Goal: Task Accomplishment & Management: Use online tool/utility

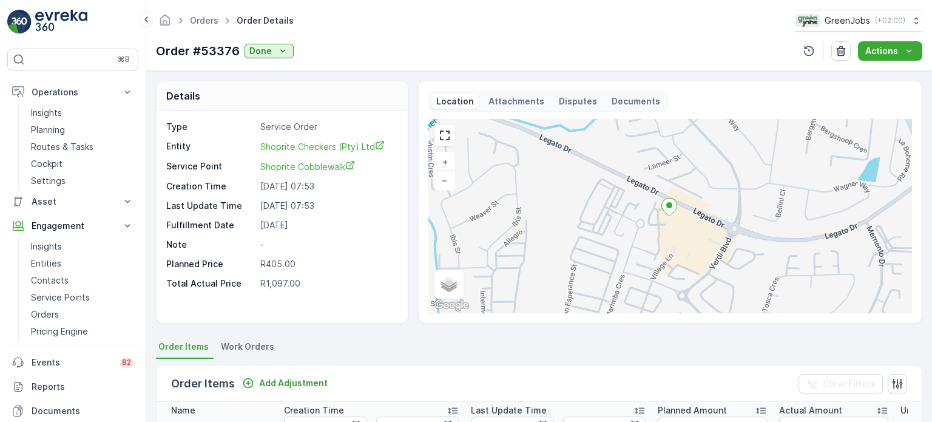
scroll to position [0, 232]
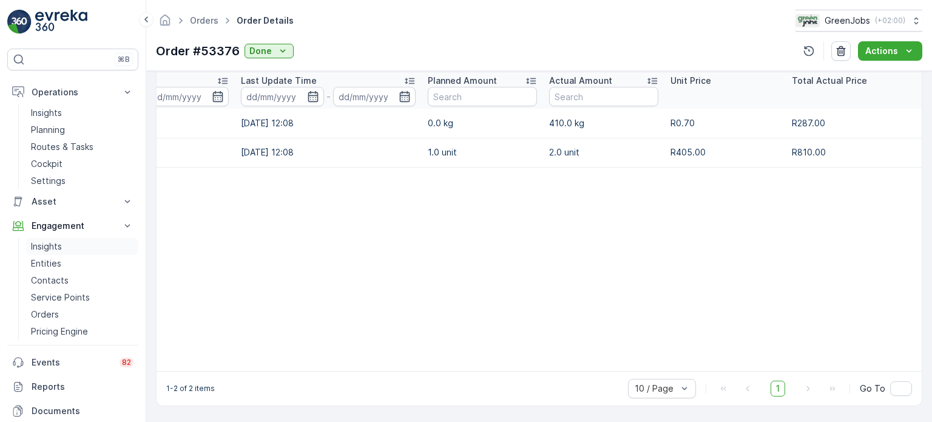
click at [44, 241] on p "Insights" at bounding box center [46, 246] width 31 height 12
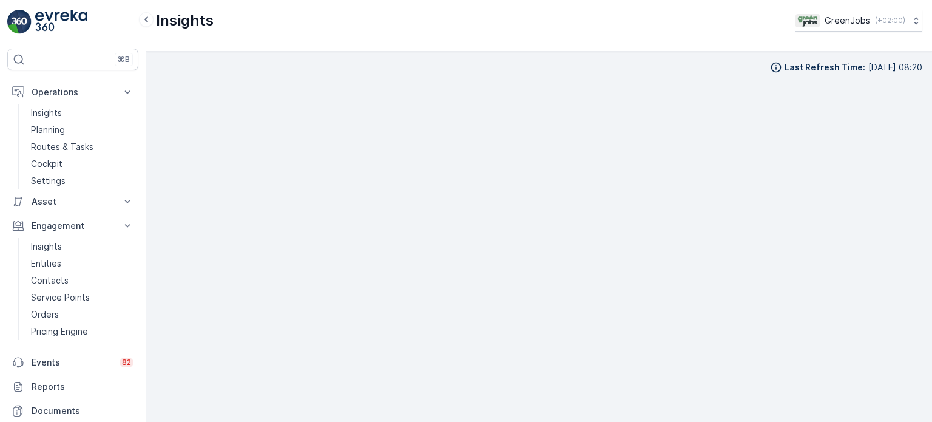
scroll to position [10, 0]
drag, startPoint x: 90, startPoint y: 143, endPoint x: 107, endPoint y: 143, distance: 17.6
click at [90, 143] on p "Routes & Tasks" at bounding box center [62, 147] width 63 height 12
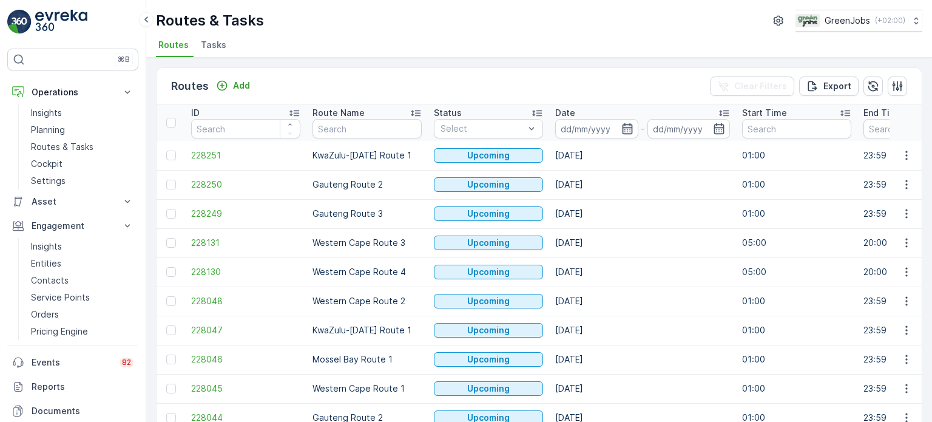
click at [626, 130] on icon "button" at bounding box center [627, 129] width 12 height 12
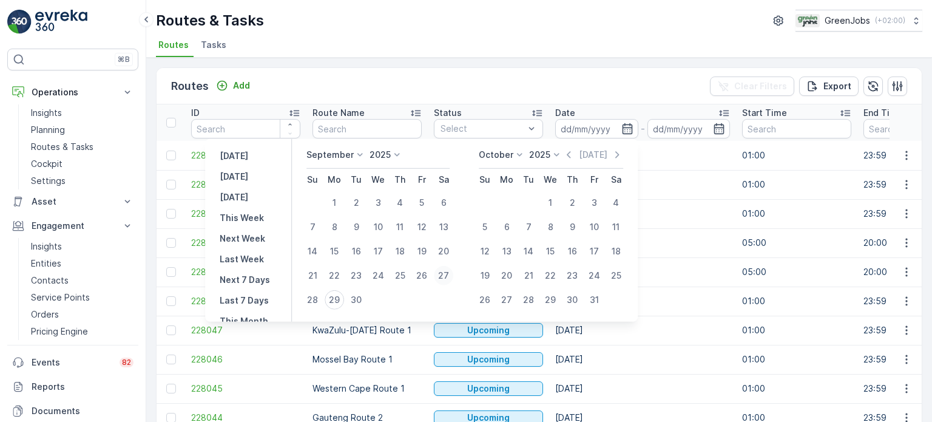
click at [445, 275] on div "27" at bounding box center [443, 275] width 19 height 19
type input "[DATE]"
click at [445, 275] on div "27" at bounding box center [443, 275] width 19 height 19
type input "[DATE]"
click at [445, 275] on div "27" at bounding box center [443, 275] width 19 height 19
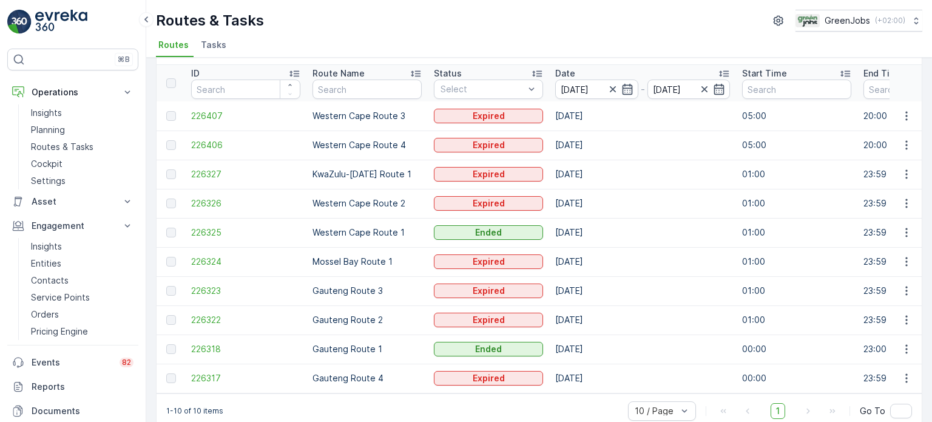
scroll to position [60, 0]
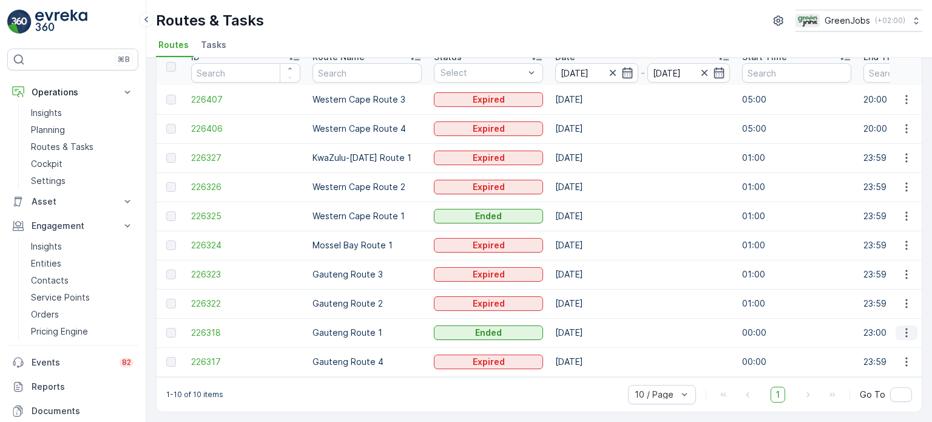
click at [905, 328] on icon "button" at bounding box center [906, 332] width 2 height 9
click at [871, 346] on span "See More Details" at bounding box center [878, 345] width 70 height 12
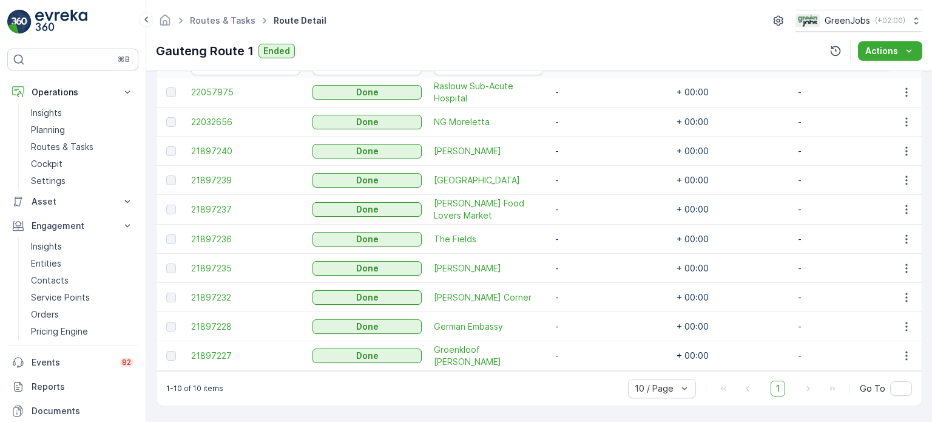
scroll to position [364, 0]
click at [903, 233] on icon "button" at bounding box center [907, 239] width 12 height 12
click at [868, 251] on span "See More Details" at bounding box center [892, 252] width 70 height 12
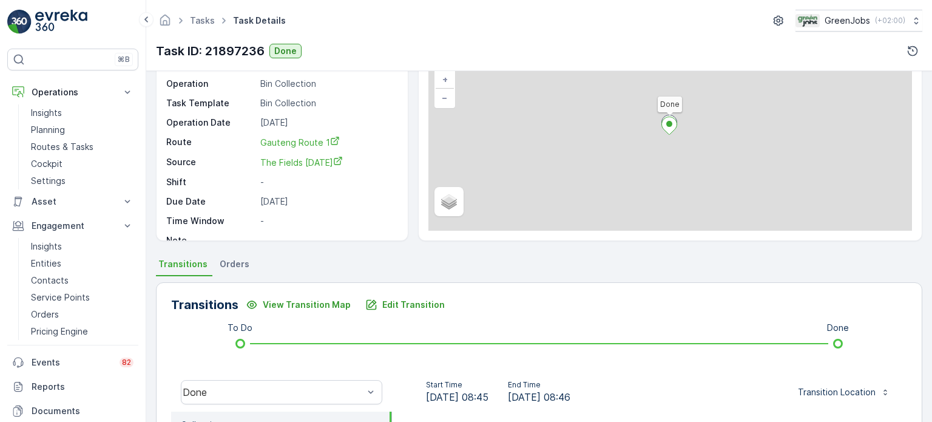
scroll to position [121, 0]
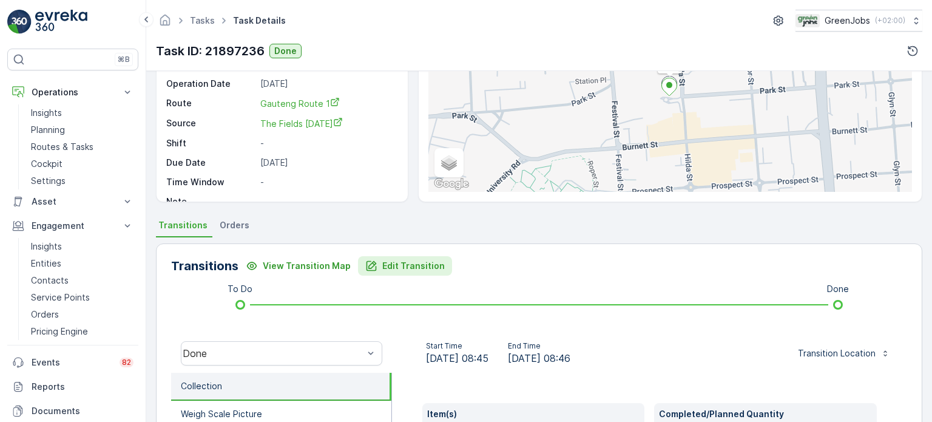
drag, startPoint x: 420, startPoint y: 253, endPoint x: 423, endPoint y: 262, distance: 9.0
click at [423, 265] on p "Edit Transition" at bounding box center [413, 266] width 63 height 12
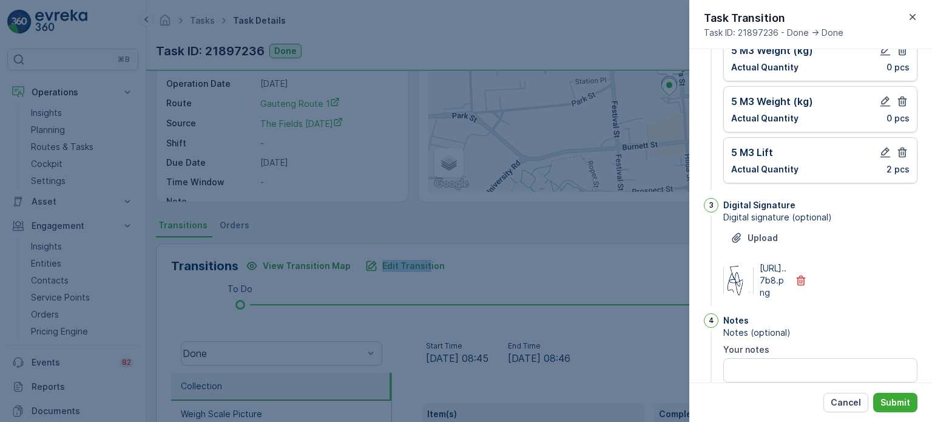
scroll to position [87, 0]
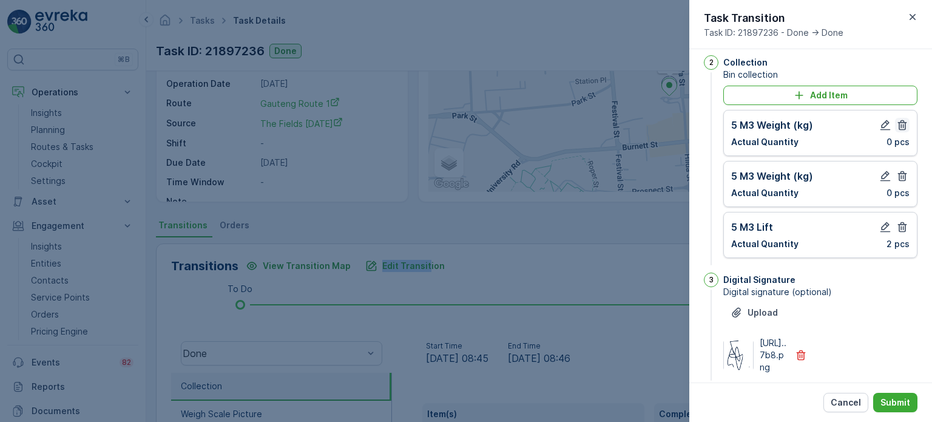
click at [901, 128] on icon "button" at bounding box center [902, 125] width 12 height 12
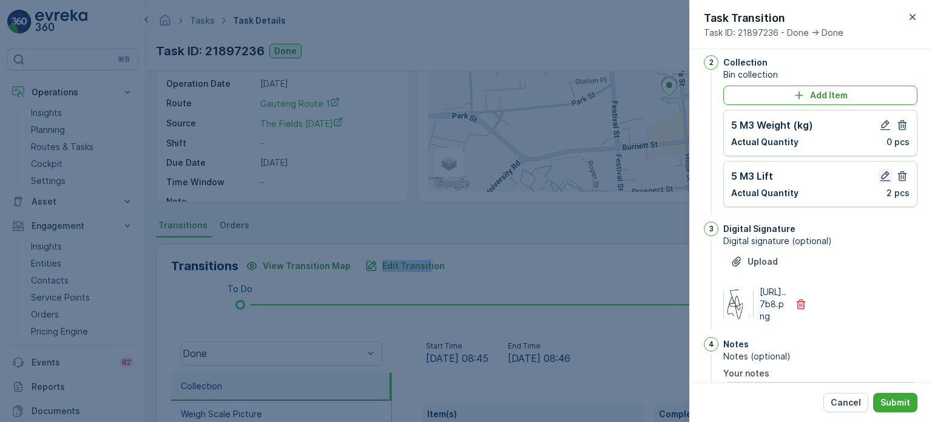
click at [880, 174] on icon "button" at bounding box center [885, 176] width 10 height 10
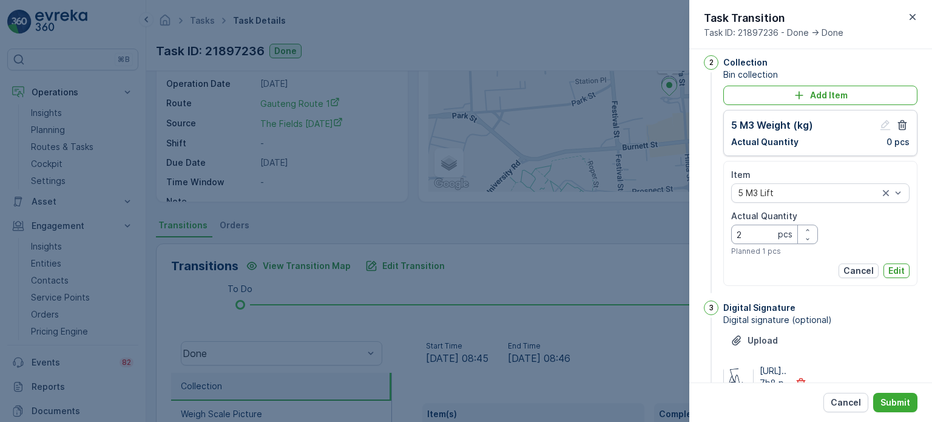
click at [752, 236] on Quantity "2" at bounding box center [774, 234] width 87 height 19
type Quantity "1"
click at [903, 265] on button "Edit" at bounding box center [897, 270] width 26 height 15
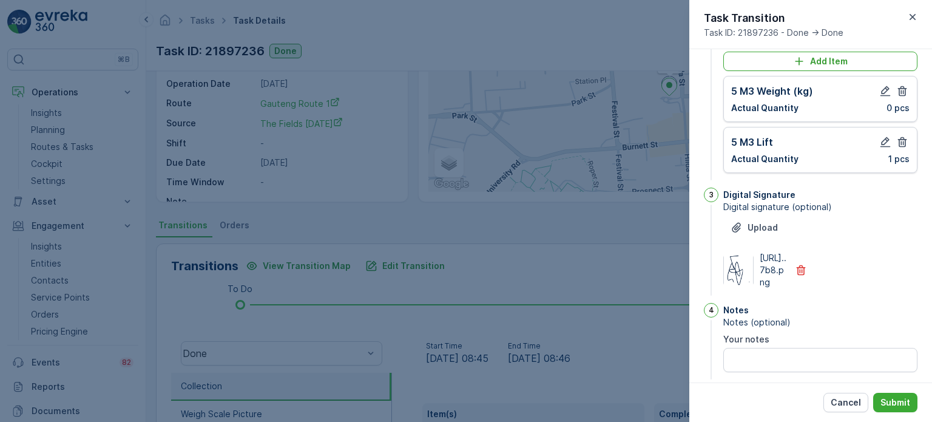
scroll to position [148, 0]
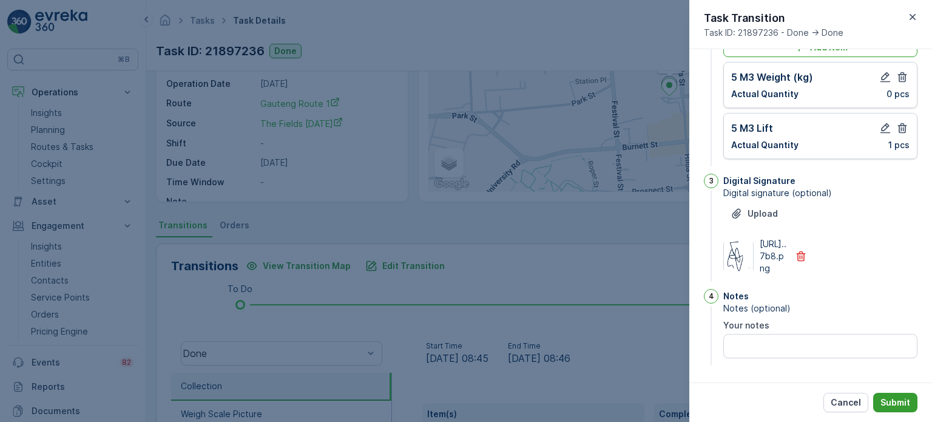
click at [898, 405] on p "Submit" at bounding box center [895, 402] width 30 height 12
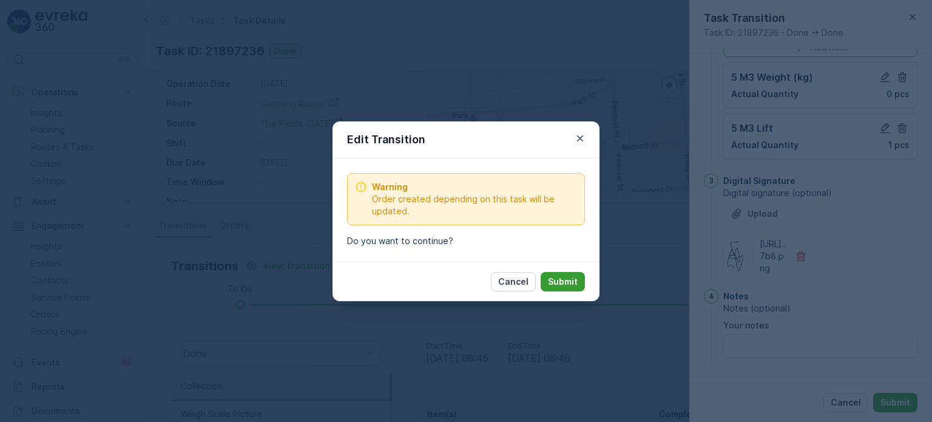
click at [565, 283] on p "Submit" at bounding box center [563, 281] width 30 height 12
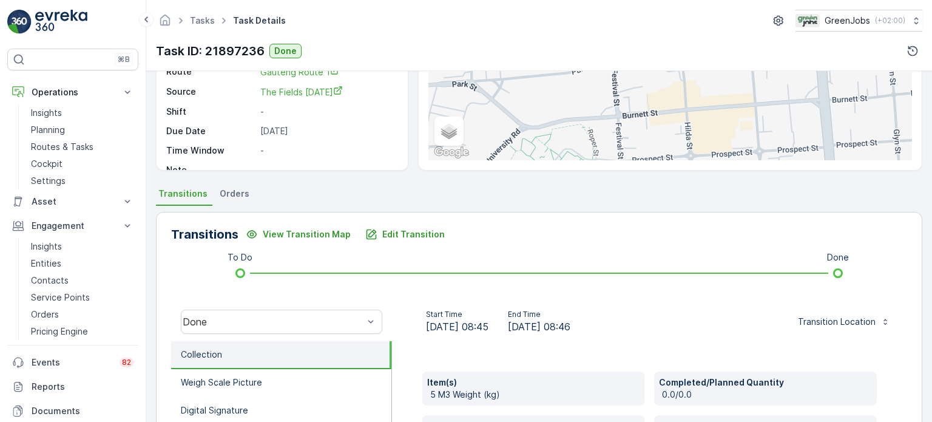
scroll to position [61, 0]
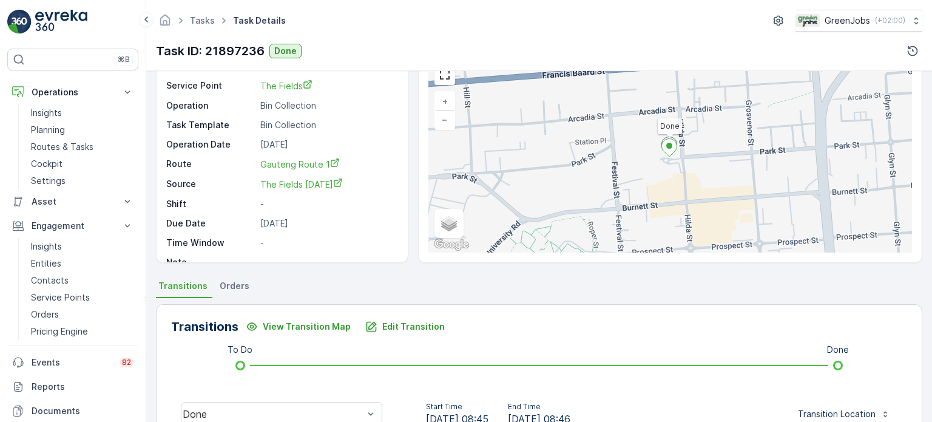
click at [234, 281] on span "Orders" at bounding box center [235, 286] width 30 height 12
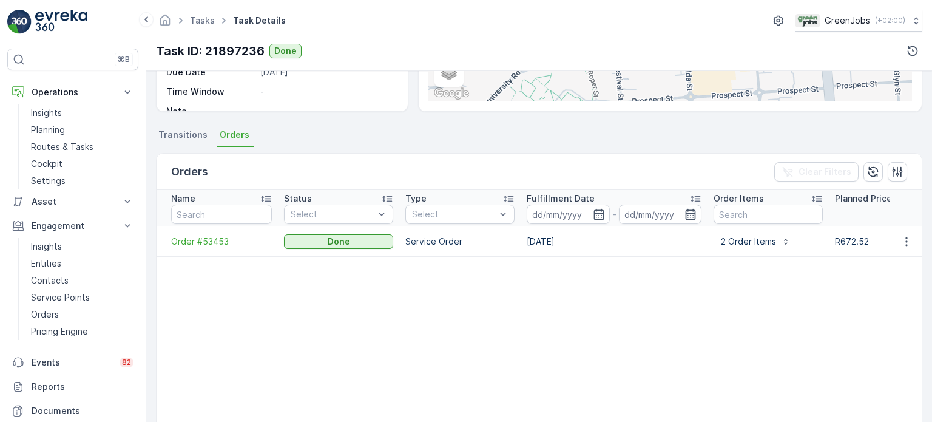
scroll to position [243, 0]
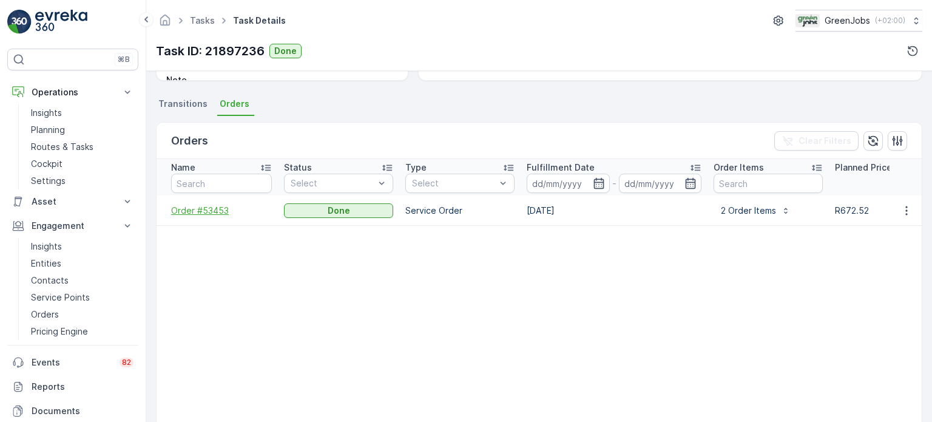
click at [222, 206] on span "Order #53453" at bounding box center [221, 210] width 101 height 12
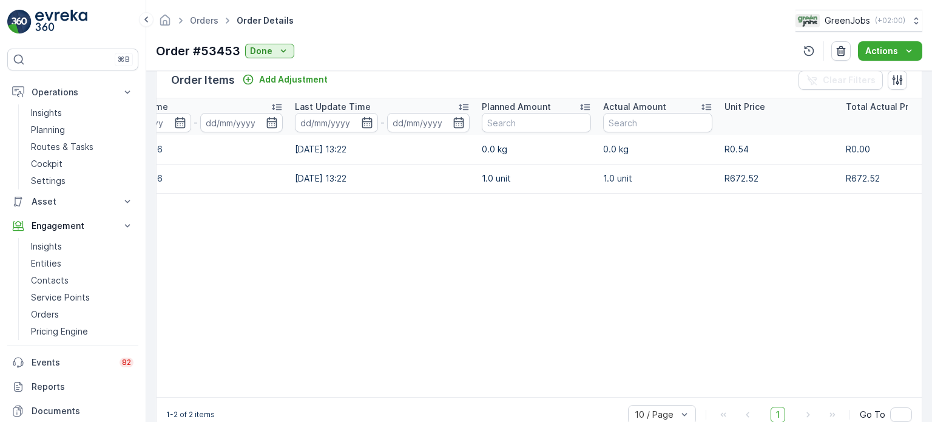
scroll to position [0, 232]
